Goal: Transaction & Acquisition: Subscribe to service/newsletter

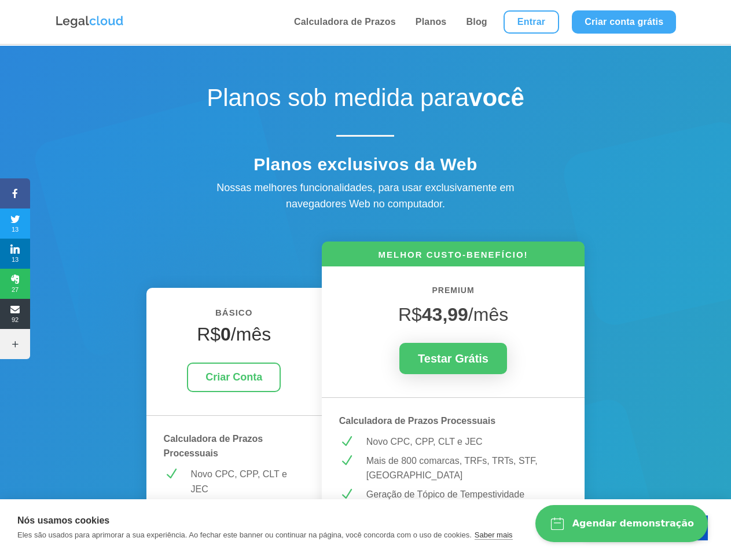
click at [15, 193] on icon at bounding box center [15, 193] width 30 height 9
click at [15, 223] on span "13" at bounding box center [15, 223] width 30 height 19
click at [15, 254] on span "13" at bounding box center [15, 253] width 30 height 19
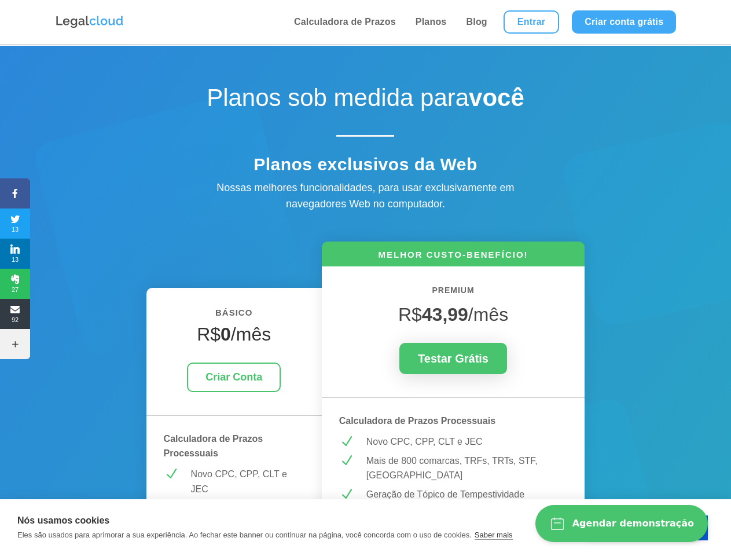
click at [15, 284] on span "27" at bounding box center [15, 283] width 30 height 19
click at [15, 314] on span "92" at bounding box center [15, 313] width 30 height 19
click at [15, 344] on icon at bounding box center [15, 343] width 30 height 9
